Goal: Transaction & Acquisition: Purchase product/service

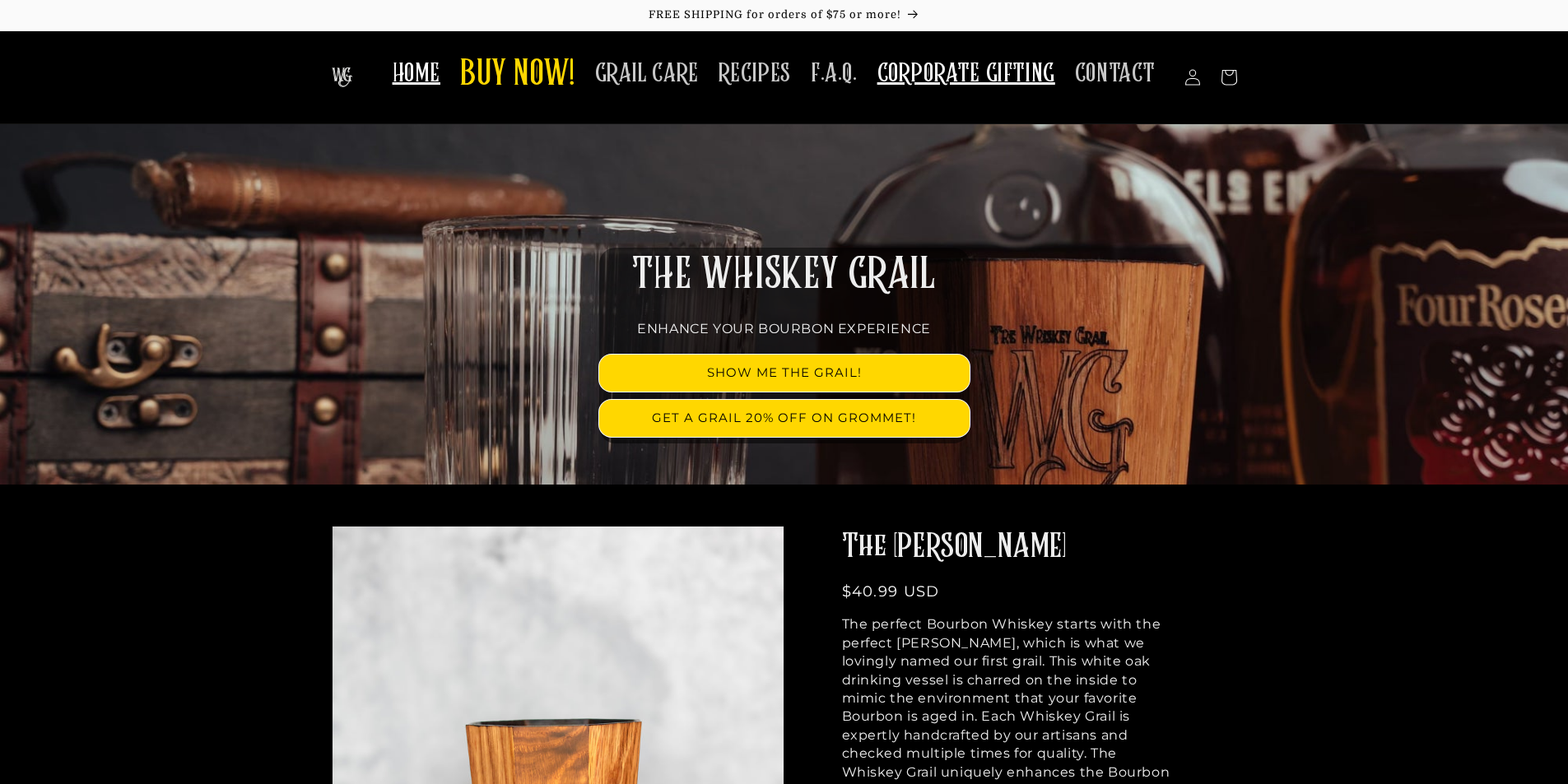
click at [948, 71] on span "CORPORATE GIFTING" at bounding box center [965, 74] width 178 height 32
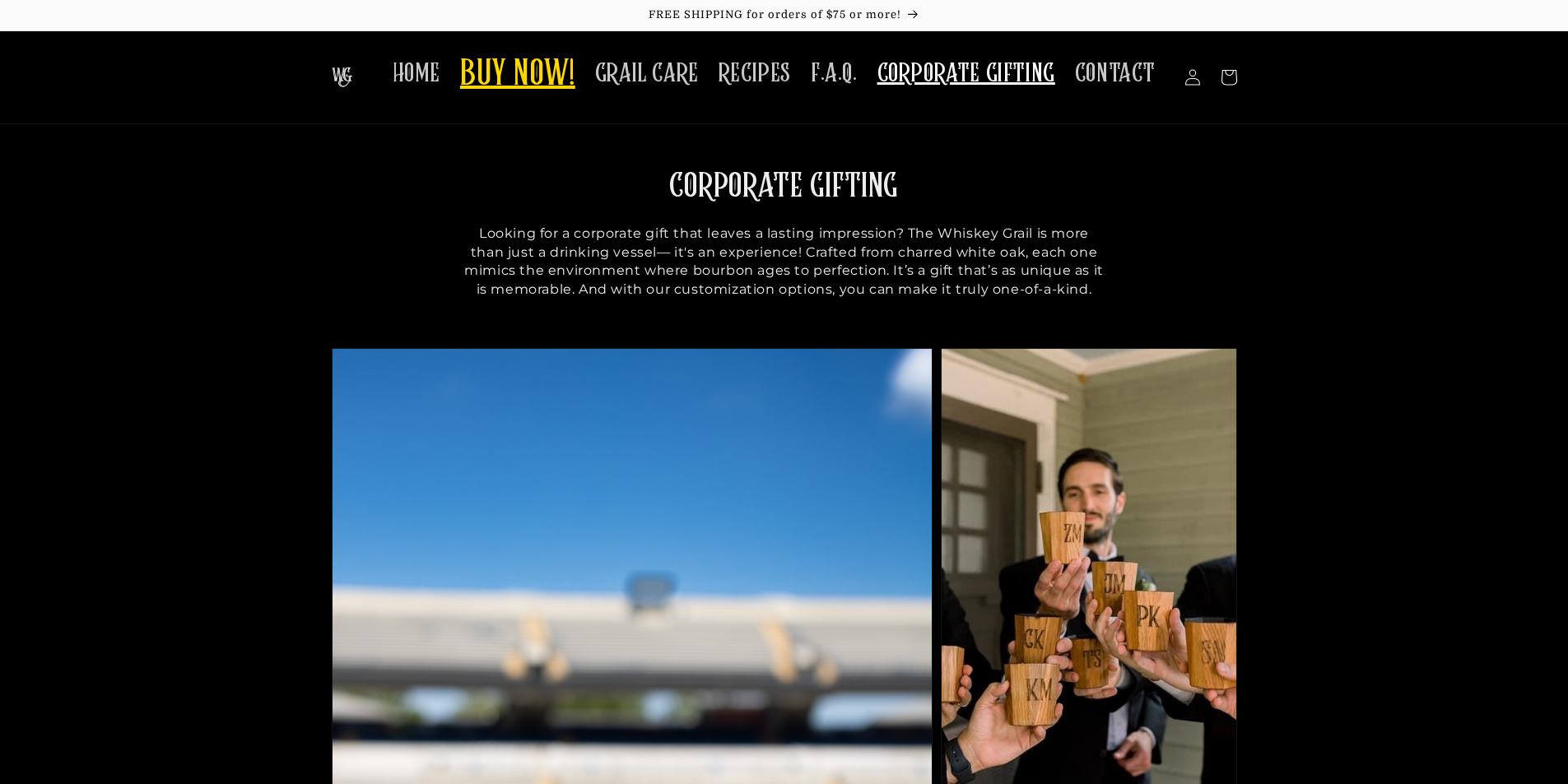
click at [505, 79] on span "BUY NOW!" at bounding box center [518, 75] width 115 height 45
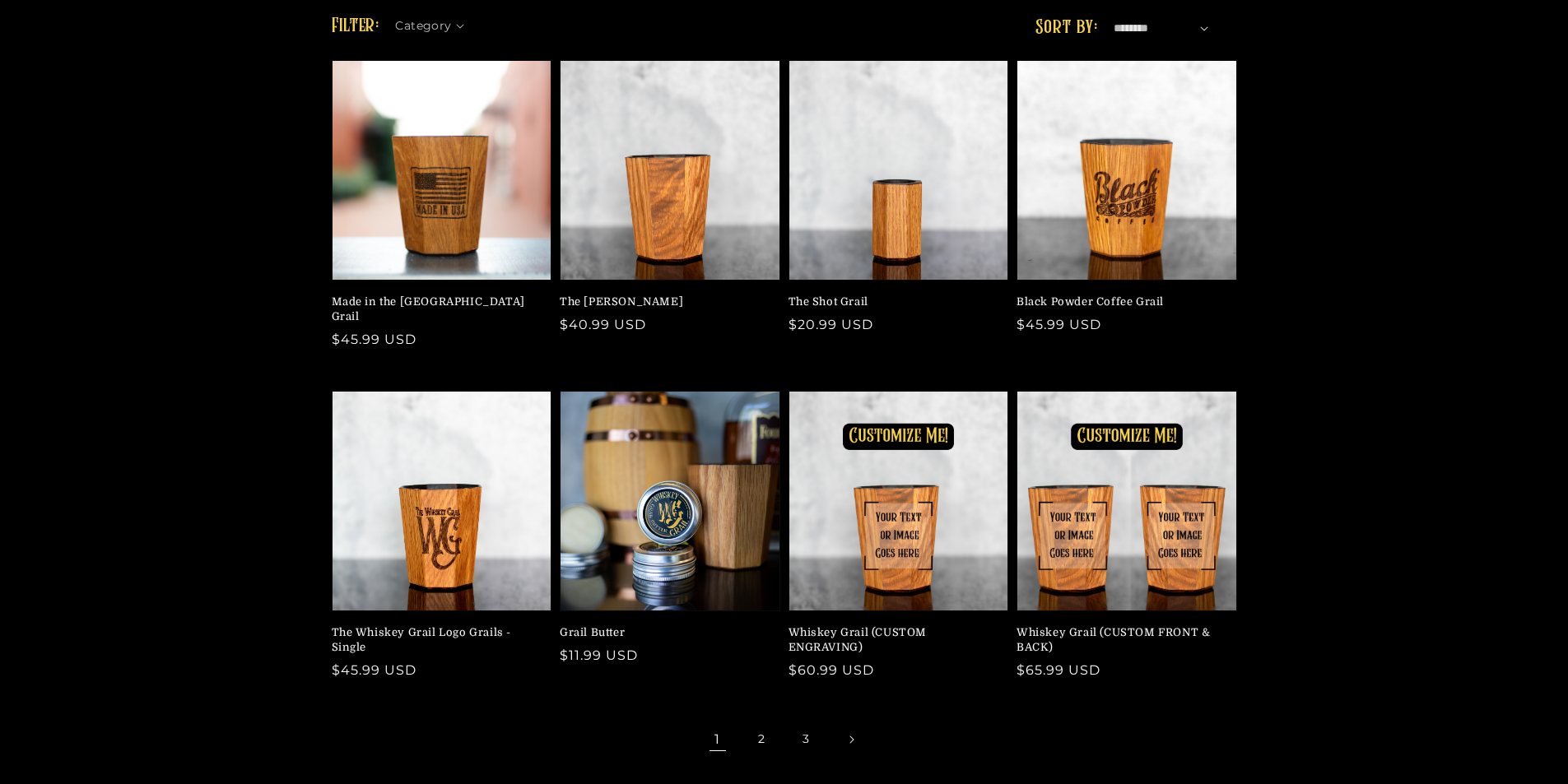
scroll to position [164, 0]
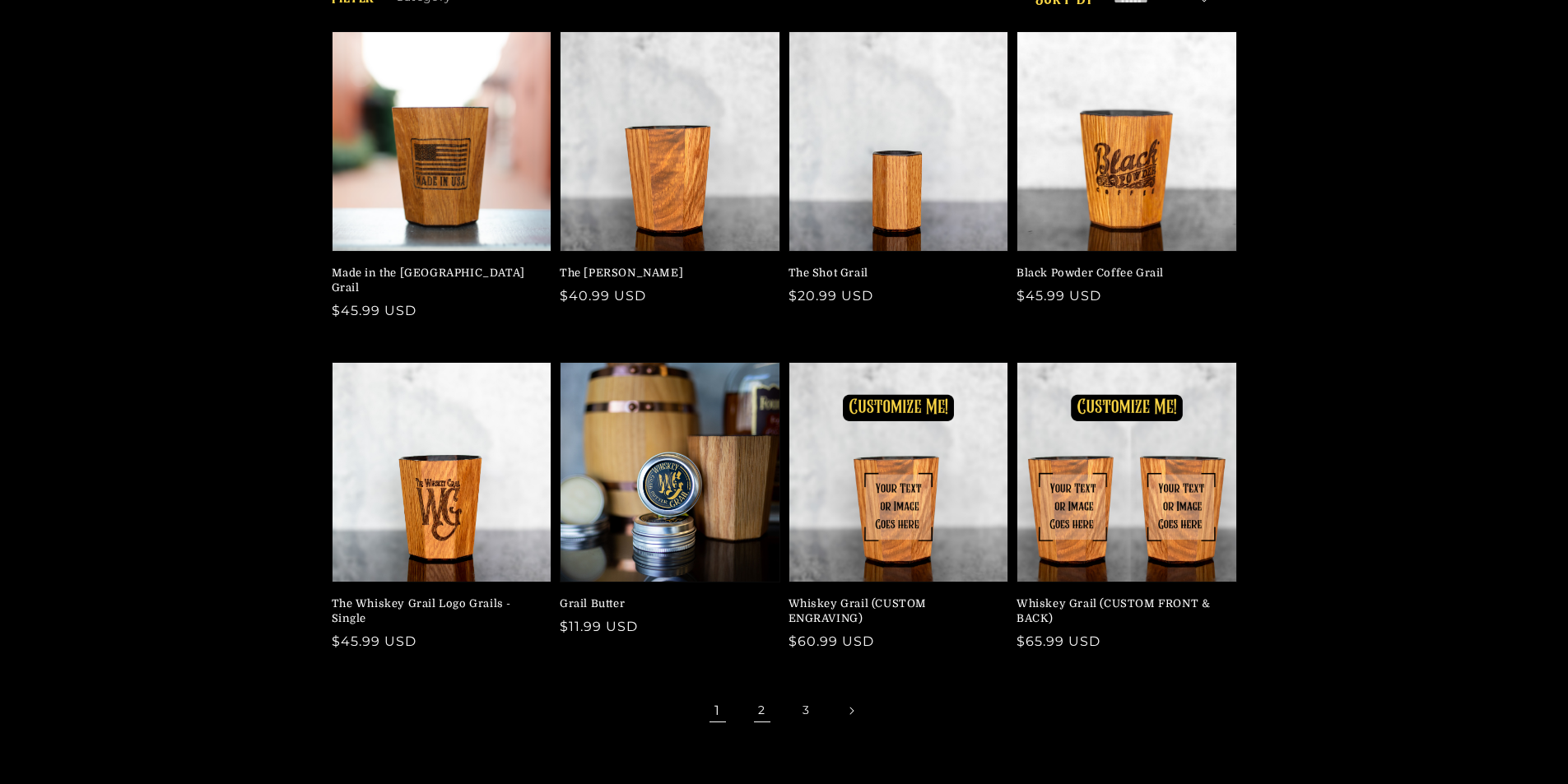
click at [761, 697] on link "2" at bounding box center [762, 711] width 36 height 36
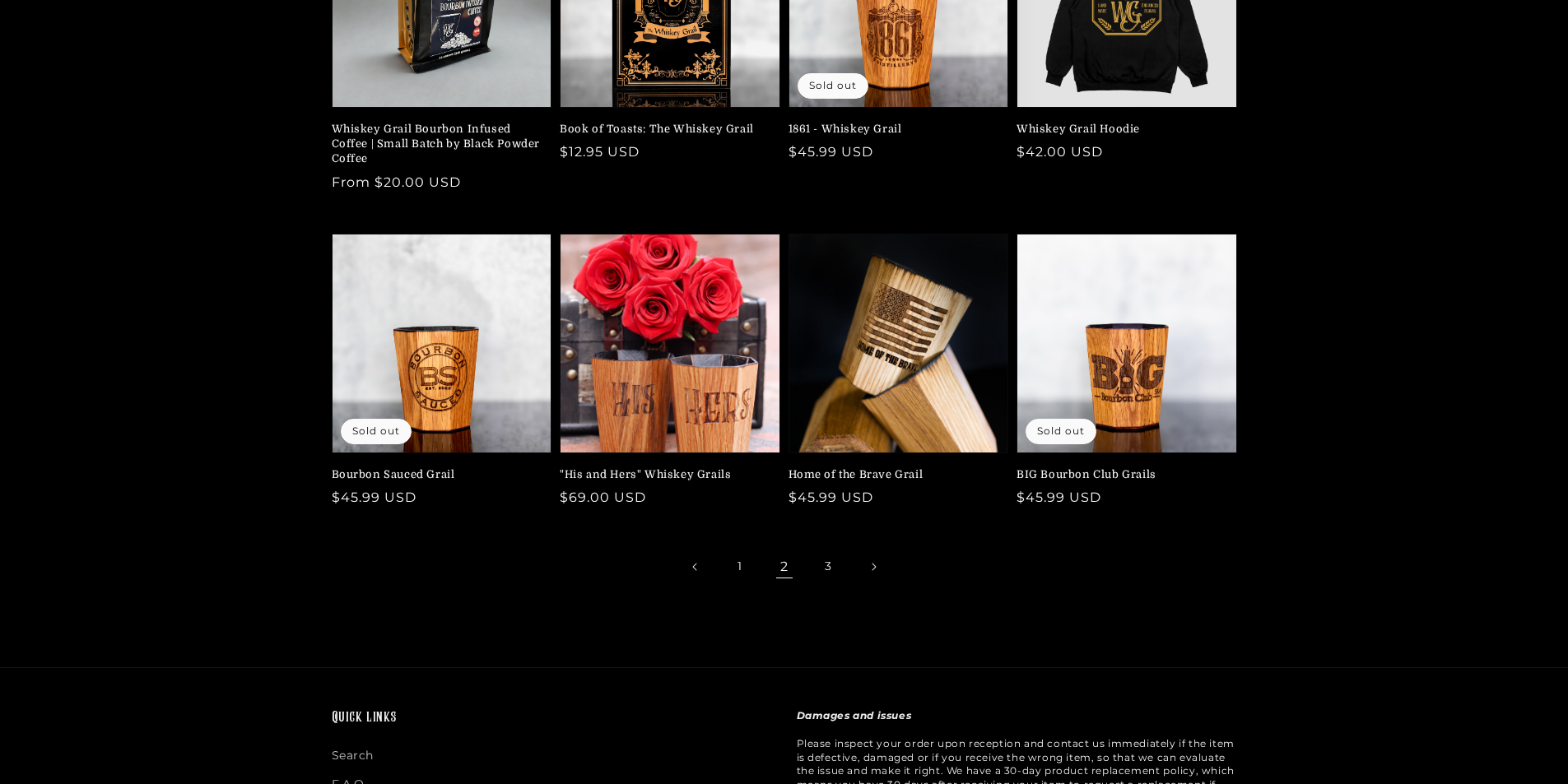
scroll to position [411, 0]
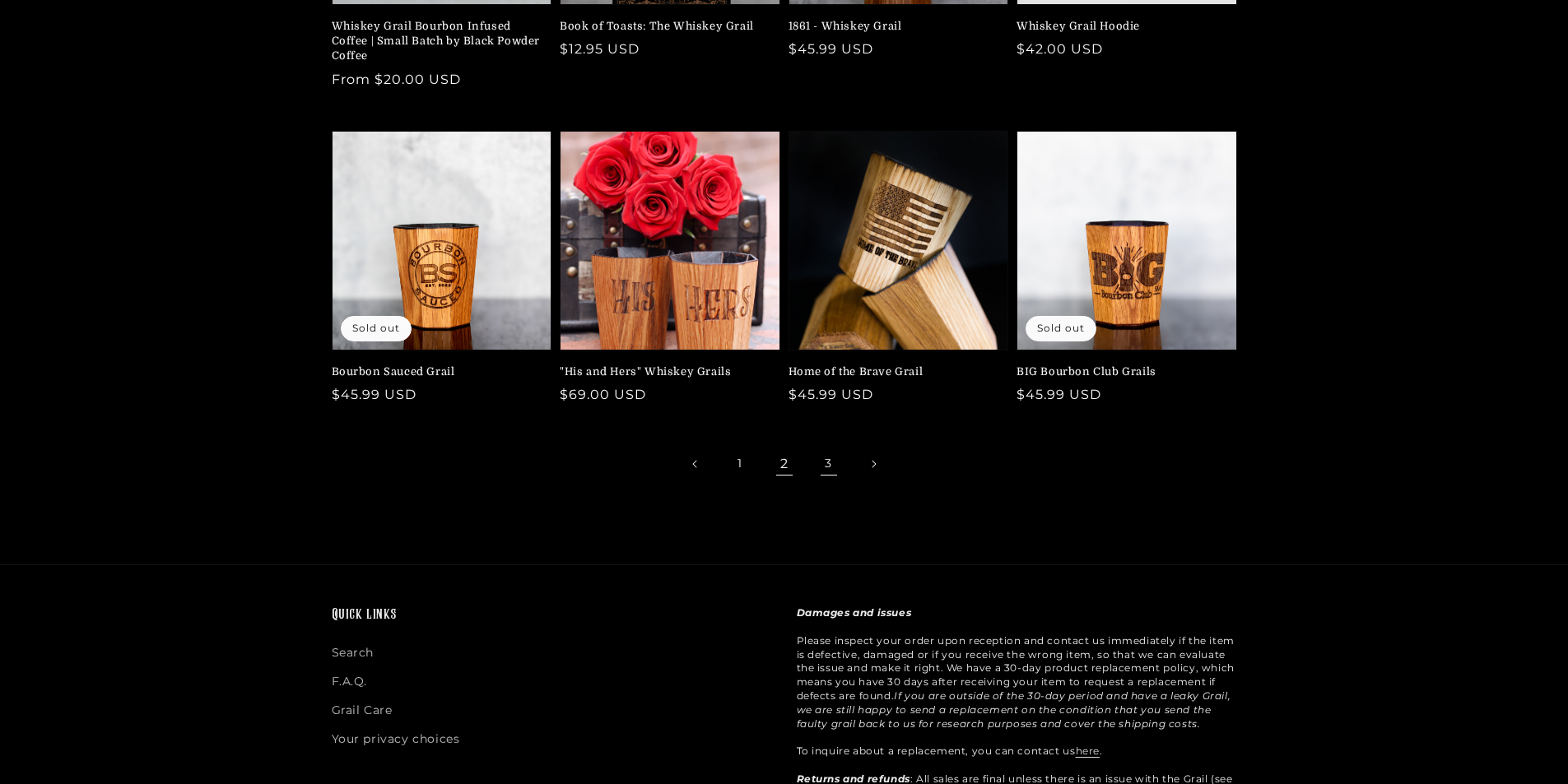
click at [827, 466] on link "3" at bounding box center [828, 464] width 36 height 36
